Goal: Check status: Check status

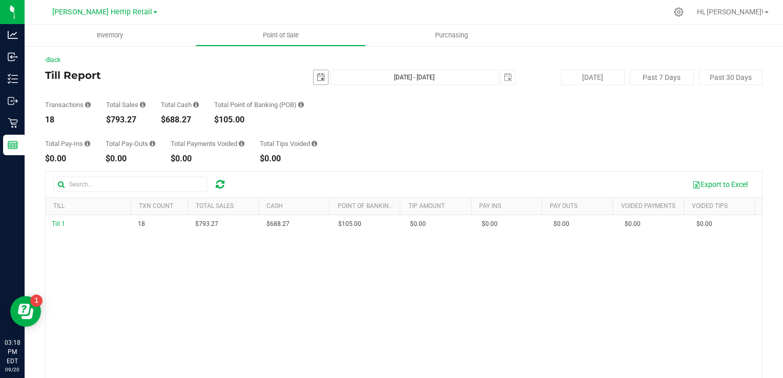
click at [317, 77] on span "select" at bounding box center [321, 77] width 8 height 8
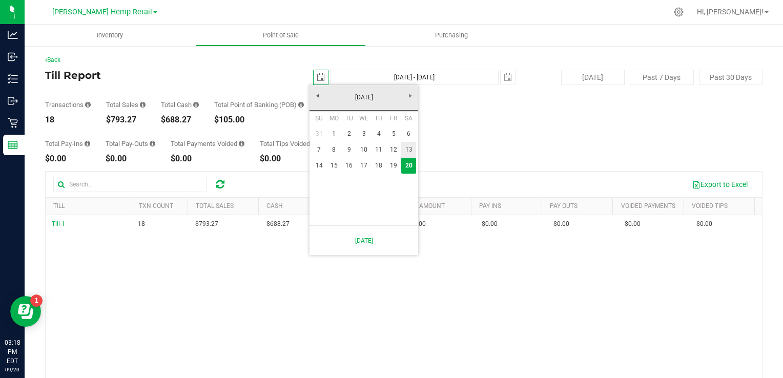
click at [404, 150] on link "13" at bounding box center [408, 150] width 15 height 16
type input "2025-09-13"
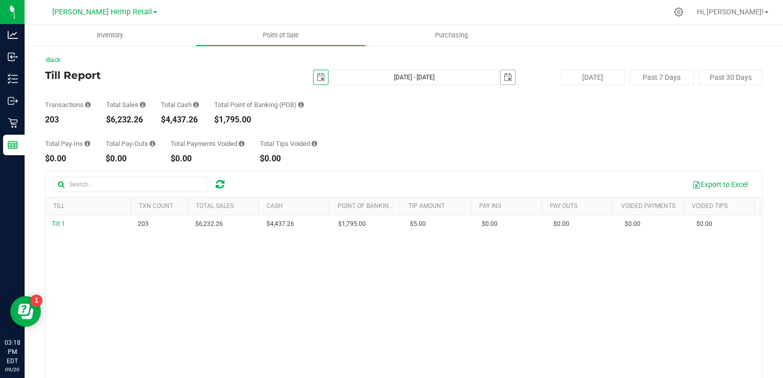
click at [503, 75] on span "select" at bounding box center [507, 77] width 8 height 8
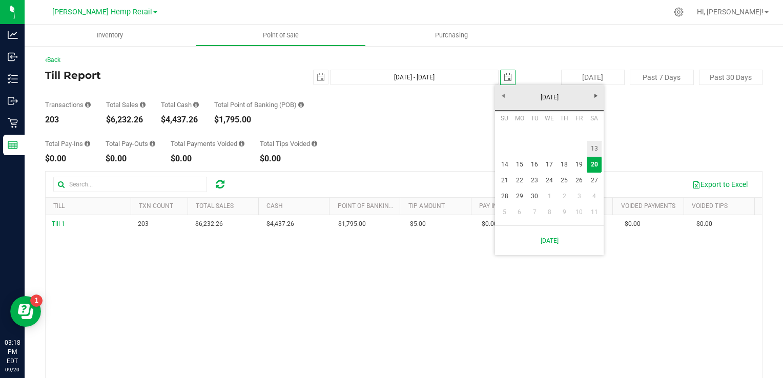
click at [596, 150] on link "13" at bounding box center [593, 149] width 15 height 16
type input "Sep 13, 2025 - Sep 13, 2025"
type input "2025-09-13"
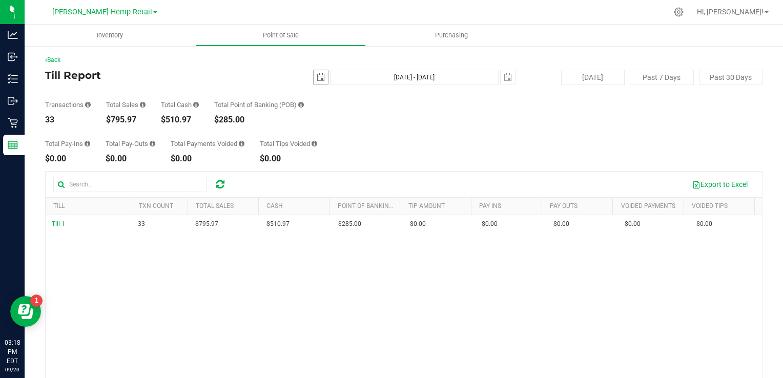
click at [318, 75] on span "select" at bounding box center [321, 77] width 8 height 8
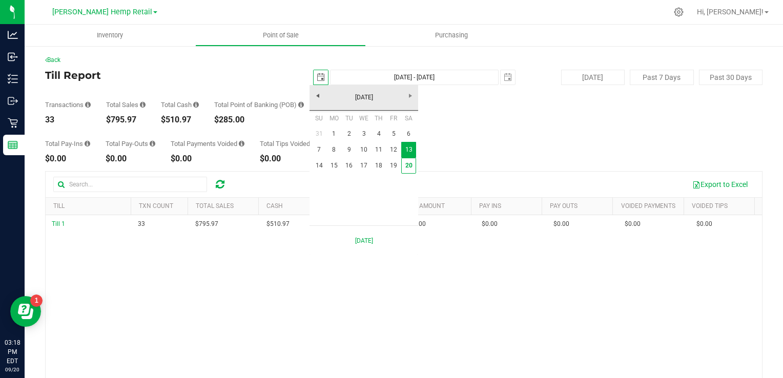
scroll to position [0, 25]
click at [410, 163] on link "20" at bounding box center [408, 166] width 15 height 16
type input "[DATE]"
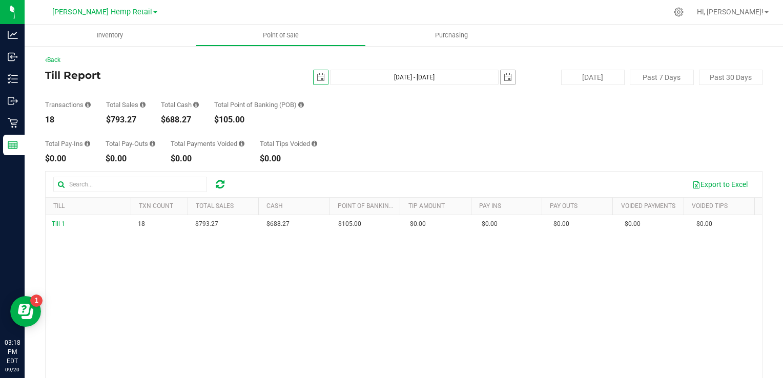
click at [503, 79] on span "select" at bounding box center [507, 77] width 8 height 8
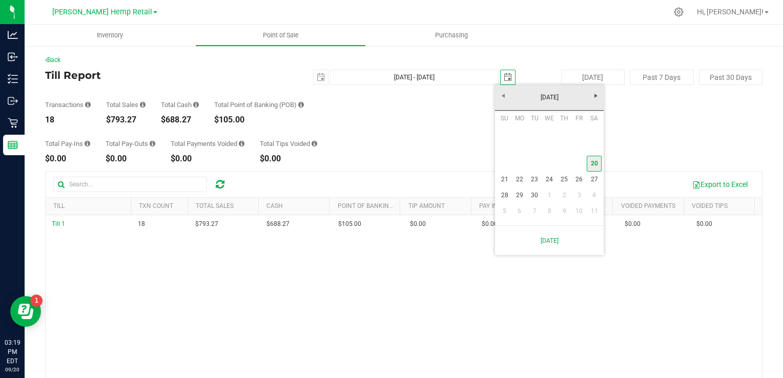
click at [594, 167] on link "20" at bounding box center [593, 164] width 15 height 16
type input "[DATE] - [DATE]"
type input "[DATE]"
